Goal: Check status

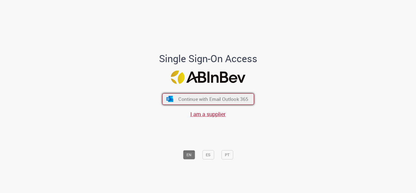
click at [215, 98] on span "Continue with Email Outlook 365" at bounding box center [213, 99] width 70 height 6
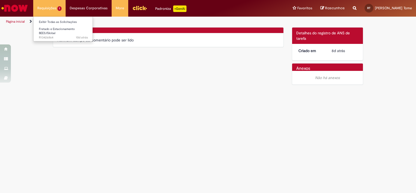
click at [52, 9] on li "Requisições 1 Exibir Todas as Solicitações Fretado e Estacionamento BEES/Global…" at bounding box center [49, 8] width 32 height 16
click at [52, 21] on link "Exibir Todas as Solicitações" at bounding box center [64, 22] width 60 height 6
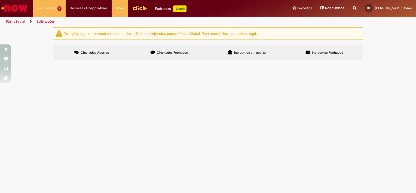
click at [0, 0] on span "Solicito inclusão para fretado." at bounding box center [0, 0] width 0 height 0
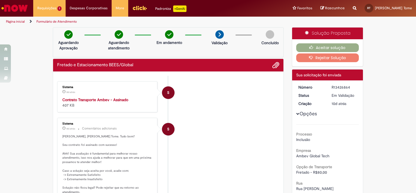
click at [49, 93] on div "Verificar Código de Barras Aguardando Aprovação Aguardando atendimento Em andam…" at bounding box center [168, 191] width 239 height 329
click at [216, 96] on li "S Sistema 8d atrás 8 dias atrás Contrato Transporte Ambev - Assinado 407 KB" at bounding box center [168, 96] width 222 height 31
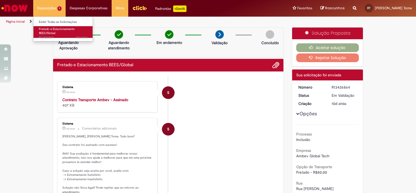
click at [54, 31] on span "Fretado e Estacionamento BEES/Global" at bounding box center [57, 31] width 36 height 8
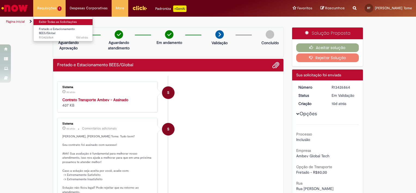
click at [52, 23] on link "Exibir Todas as Solicitações" at bounding box center [64, 22] width 60 height 6
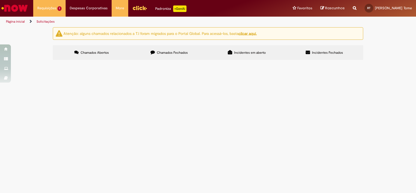
click at [136, 147] on main "Solicitações Atenção: alguns chamados relacionados a T.I foram migrados para o …" at bounding box center [208, 110] width 416 height 166
drag, startPoint x: 72, startPoint y: 96, endPoint x: 78, endPoint y: 96, distance: 6.1
click at [0, 0] on td "R13426864" at bounding box center [0, 0] width 0 height 0
click at [0, 0] on span "Em Validação" at bounding box center [0, 0] width 0 height 0
click at [0, 0] on span "R13426864" at bounding box center [0, 0] width 0 height 0
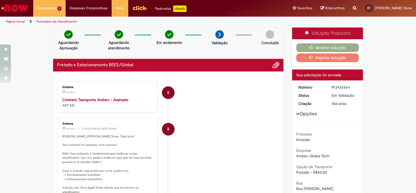
click at [49, 84] on div "Verificar Código de Barras Aguardando Aprovação Aguardando atendimento Em andam…" at bounding box center [168, 191] width 239 height 329
click at [41, 96] on div "Verificar Código de Barras Aguardando Aprovação Aguardando atendimento Em andam…" at bounding box center [208, 191] width 416 height 329
drag, startPoint x: 392, startPoint y: 74, endPoint x: 314, endPoint y: 63, distance: 78.4
click at [391, 74] on div "Verificar Código de Barras Aguardando Aprovação Aguardando atendimento Em andam…" at bounding box center [208, 191] width 416 height 329
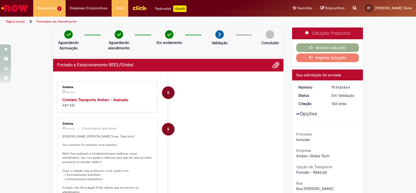
click at [49, 113] on div "Verificar Código de Barras Aguardando Aprovação Aguardando atendimento Em andam…" at bounding box center [168, 191] width 239 height 329
click at [49, 111] on div "Verificar Código de Barras Aguardando Aprovação Aguardando atendimento Em andam…" at bounding box center [168, 191] width 239 height 329
click at [353, 95] on div "Em Validação" at bounding box center [344, 95] width 25 height 5
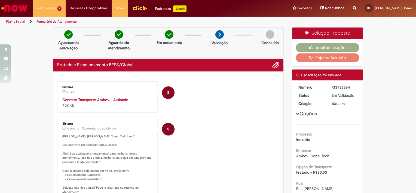
click at [42, 154] on div "Verificar Código de Barras Aguardando Aprovação Aguardando atendimento Em andam…" at bounding box center [208, 191] width 416 height 329
click at [29, 139] on div "Verificar Código de Barras Aguardando Aprovação Aguardando atendimento Em andam…" at bounding box center [208, 191] width 416 height 329
drag, startPoint x: 219, startPoint y: 129, endPoint x: 195, endPoint y: 112, distance: 29.5
click at [219, 129] on li "S Sistema 8d atrás 8 dias atrás Comentários adicionais Olá, [PERSON_NAME] Tome.…" at bounding box center [168, 162] width 222 height 89
